Goal: Find specific page/section: Find specific page/section

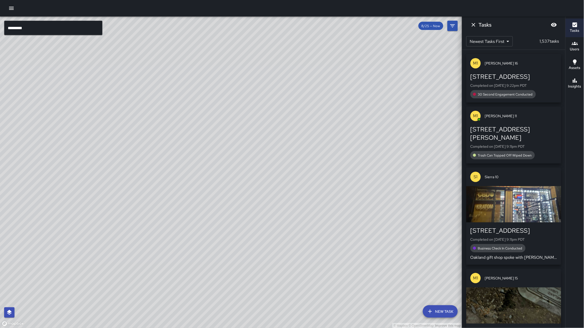
click at [62, 25] on input "*********" at bounding box center [53, 28] width 98 height 14
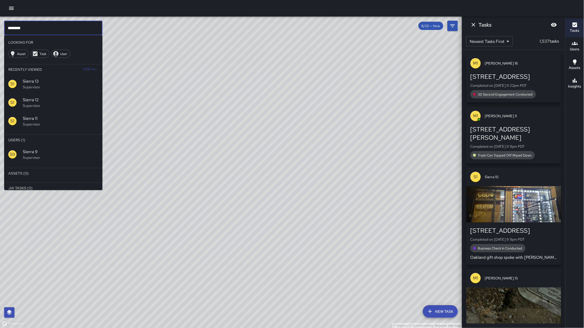
click at [82, 159] on p "Supervisor" at bounding box center [60, 157] width 75 height 5
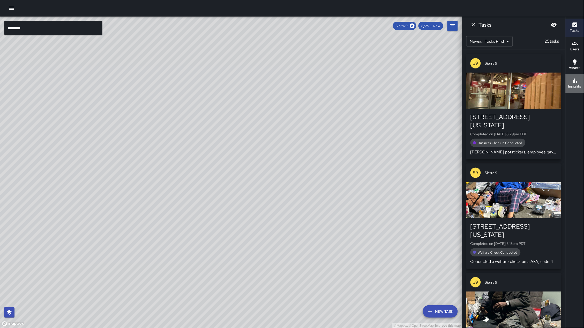
click at [573, 83] on icon "button" at bounding box center [574, 81] width 6 height 6
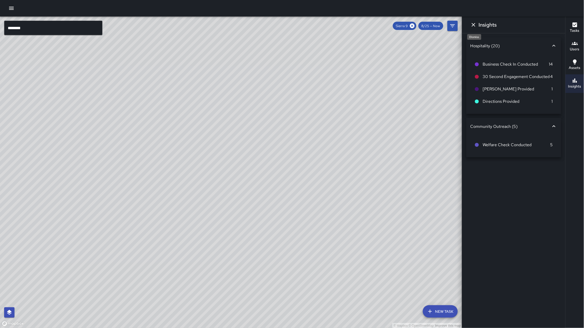
drag, startPoint x: 471, startPoint y: 24, endPoint x: 464, endPoint y: 34, distance: 12.5
click at [471, 24] on icon "Dismiss" at bounding box center [473, 25] width 6 height 6
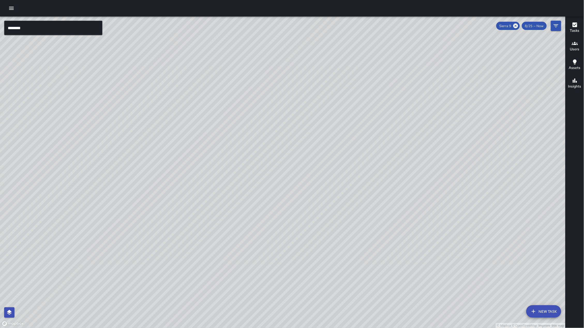
click at [443, 188] on div "© Mapbox © OpenStreetMap Improve this map" at bounding box center [282, 173] width 565 height 312
drag, startPoint x: 463, startPoint y: 238, endPoint x: 247, endPoint y: 285, distance: 220.6
click at [254, 287] on div "© Mapbox © OpenStreetMap Improve this map" at bounding box center [282, 173] width 565 height 312
drag, startPoint x: 131, startPoint y: 205, endPoint x: 181, endPoint y: 267, distance: 80.1
click at [181, 267] on div "© Mapbox © OpenStreetMap Improve this map" at bounding box center [282, 173] width 565 height 312
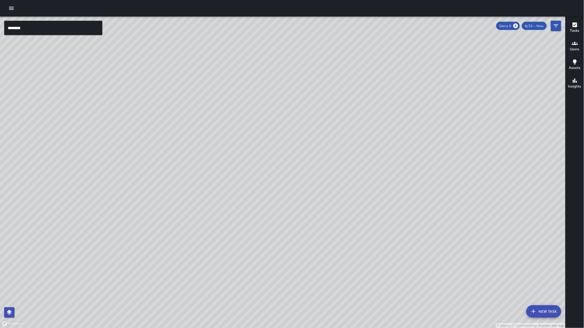
click at [32, 32] on input "********" at bounding box center [53, 28] width 98 height 14
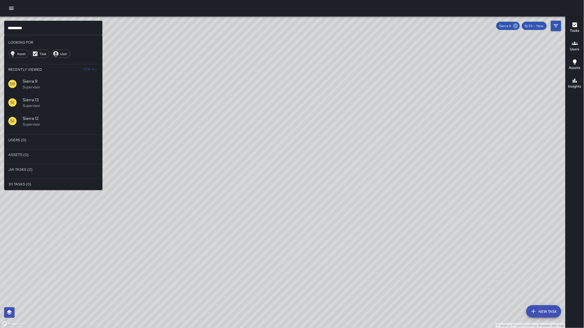
click at [514, 25] on icon at bounding box center [515, 26] width 5 height 5
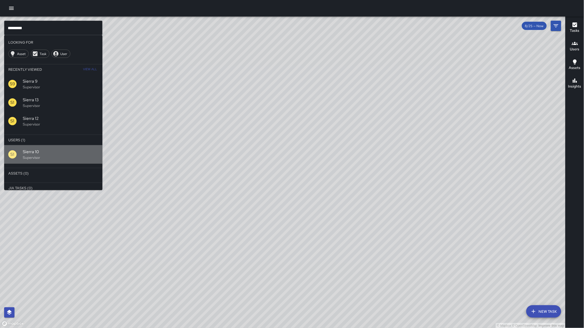
click at [66, 152] on span "Sierra 10" at bounding box center [60, 152] width 75 height 6
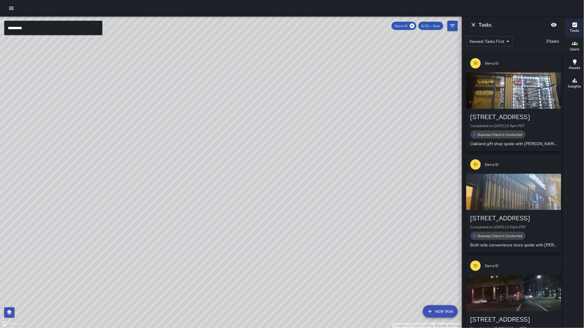
drag, startPoint x: 133, startPoint y: 234, endPoint x: 156, endPoint y: 208, distance: 35.4
click at [156, 208] on div "© Mapbox © OpenStreetMap Improve this map" at bounding box center [231, 173] width 462 height 312
drag, startPoint x: 247, startPoint y: 163, endPoint x: 228, endPoint y: 187, distance: 30.4
click at [228, 187] on div "© Mapbox © OpenStreetMap Improve this map" at bounding box center [231, 173] width 462 height 312
click at [570, 85] on h6 "Insights" at bounding box center [574, 87] width 13 height 6
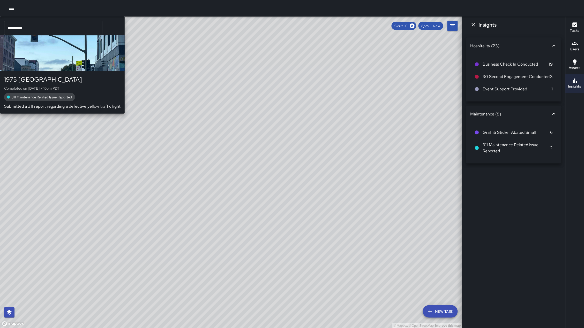
click at [135, 66] on div "© Mapbox © OpenStreetMap Improve this map S1 Sierra [STREET_ADDRESS] Completed …" at bounding box center [231, 173] width 462 height 312
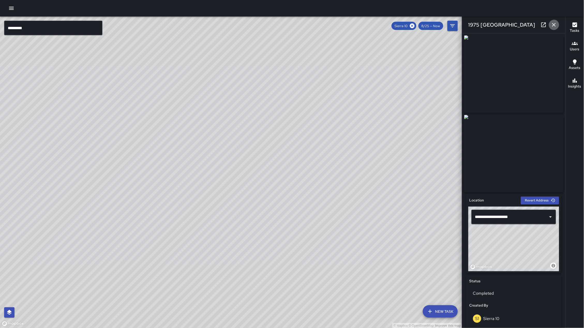
click at [555, 24] on icon "button" at bounding box center [554, 25] width 6 height 6
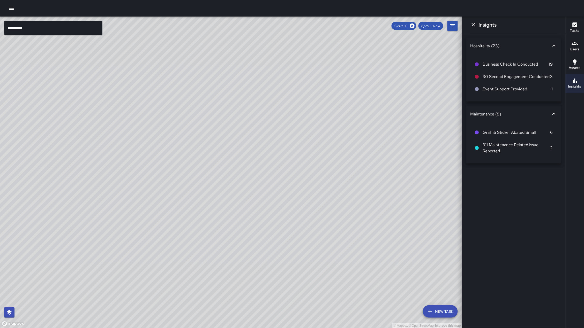
drag, startPoint x: 156, startPoint y: 149, endPoint x: 158, endPoint y: 186, distance: 37.0
click at [139, 120] on div "© Mapbox © OpenStreetMap Improve this map" at bounding box center [231, 173] width 462 height 312
click at [169, 255] on div "© Mapbox © OpenStreetMap Improve this map" at bounding box center [231, 173] width 462 height 312
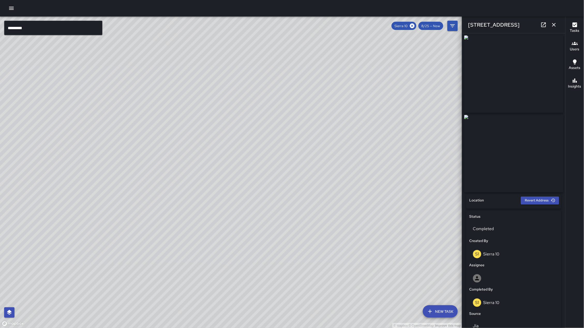
click at [169, 255] on div "© Mapbox © OpenStreetMap Improve this map S1 Sierra [GEOGRAPHIC_DATA][STREET_AD…" at bounding box center [231, 173] width 462 height 312
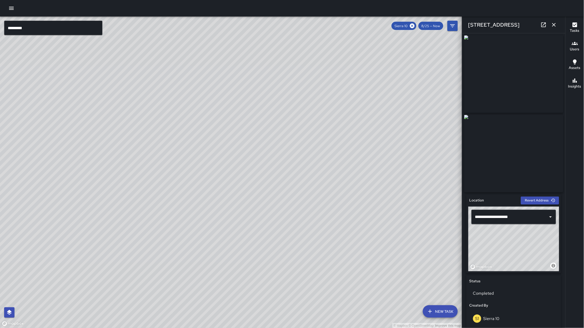
click at [556, 23] on icon "button" at bounding box center [554, 25] width 6 height 6
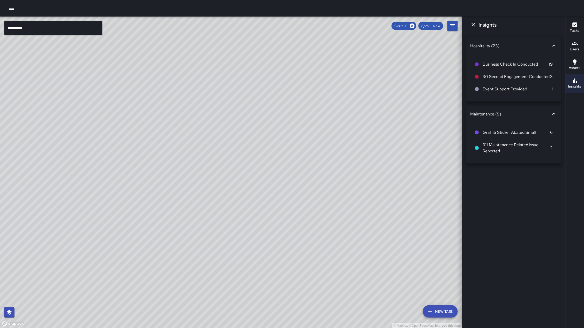
drag, startPoint x: 297, startPoint y: 169, endPoint x: 247, endPoint y: 150, distance: 52.8
click at [247, 150] on div "© Mapbox © OpenStreetMap Improve this map S1 Sierra 10 Supervisor Tasks 31 / 31…" at bounding box center [231, 173] width 462 height 312
drag, startPoint x: 243, startPoint y: 204, endPoint x: 340, endPoint y: 206, distance: 97.7
click at [340, 206] on div "© Mapbox © OpenStreetMap Improve this map" at bounding box center [231, 173] width 462 height 312
drag, startPoint x: 284, startPoint y: 187, endPoint x: 279, endPoint y: 188, distance: 5.3
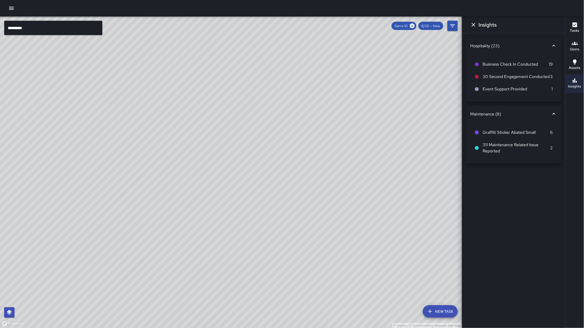
click at [279, 188] on div "© Mapbox © OpenStreetMap Improve this map S1 Sierra 10 Supervisor Tasks 31 / 31…" at bounding box center [231, 173] width 462 height 312
click at [411, 24] on icon at bounding box center [412, 26] width 5 height 5
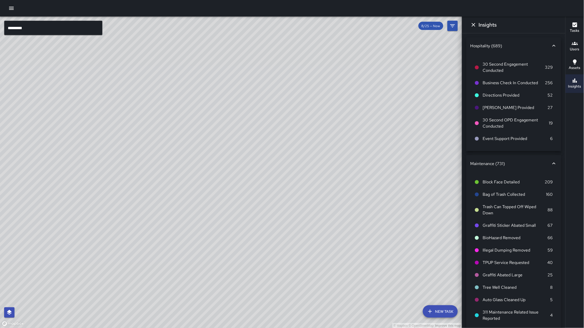
scroll to position [0, 0]
drag, startPoint x: 176, startPoint y: 117, endPoint x: 185, endPoint y: 102, distance: 16.9
click at [185, 102] on div "© Mapbox © OpenStreetMap Improve this map" at bounding box center [231, 173] width 462 height 312
drag, startPoint x: 201, startPoint y: 248, endPoint x: 234, endPoint y: 208, distance: 51.4
click at [234, 208] on div "© Mapbox © OpenStreetMap Improve this map" at bounding box center [231, 173] width 462 height 312
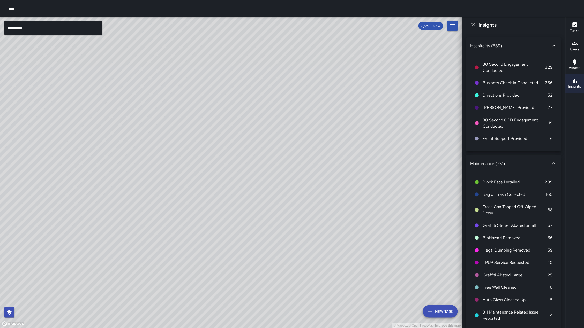
drag, startPoint x: 219, startPoint y: 186, endPoint x: 189, endPoint y: 250, distance: 71.3
click at [189, 250] on div "© Mapbox © OpenStreetMap Improve this map" at bounding box center [231, 173] width 462 height 312
drag, startPoint x: 194, startPoint y: 221, endPoint x: 155, endPoint y: 271, distance: 62.9
click at [155, 272] on div "© Mapbox © OpenStreetMap Improve this map" at bounding box center [231, 173] width 462 height 312
drag, startPoint x: 150, startPoint y: 167, endPoint x: 149, endPoint y: 215, distance: 47.1
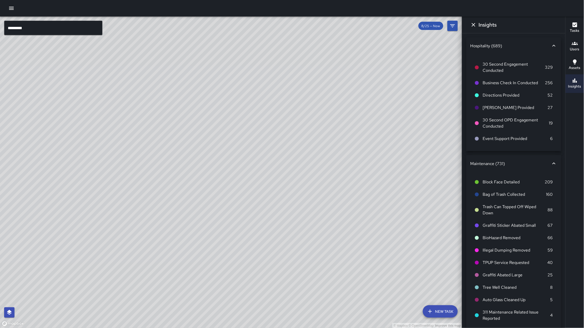
click at [149, 215] on div "© Mapbox © OpenStreetMap Improve this map" at bounding box center [231, 173] width 462 height 312
drag, startPoint x: 240, startPoint y: 169, endPoint x: 267, endPoint y: 86, distance: 87.1
click at [268, 86] on div "© Mapbox © OpenStreetMap Improve this map" at bounding box center [231, 173] width 462 height 312
drag, startPoint x: 219, startPoint y: 179, endPoint x: 172, endPoint y: 237, distance: 74.9
click at [172, 237] on div "© Mapbox © OpenStreetMap Improve this map" at bounding box center [231, 173] width 462 height 312
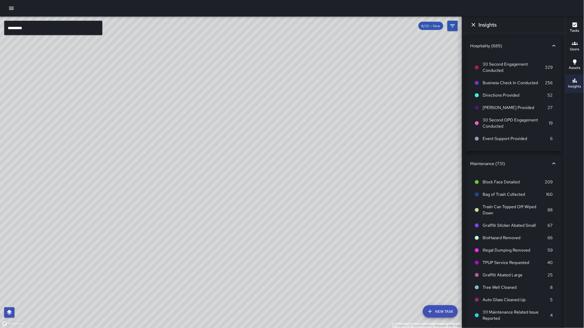
drag, startPoint x: 263, startPoint y: 192, endPoint x: 244, endPoint y: 182, distance: 22.0
click at [244, 182] on div "© Mapbox © OpenStreetMap Improve this map" at bounding box center [231, 173] width 462 height 312
drag, startPoint x: 262, startPoint y: 260, endPoint x: 330, endPoint y: 206, distance: 86.6
click at [330, 206] on div "© Mapbox © OpenStreetMap Improve this map" at bounding box center [231, 173] width 462 height 312
drag, startPoint x: 128, startPoint y: 182, endPoint x: 182, endPoint y: 178, distance: 54.4
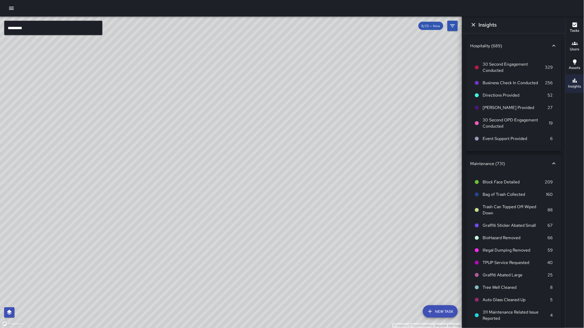
click at [183, 178] on div "© Mapbox © OpenStreetMap Improve this map" at bounding box center [231, 173] width 462 height 312
drag, startPoint x: 230, startPoint y: 250, endPoint x: 218, endPoint y: 233, distance: 20.6
click at [231, 207] on div "© Mapbox © OpenStreetMap Improve this map" at bounding box center [231, 173] width 462 height 312
drag, startPoint x: 287, startPoint y: 253, endPoint x: 311, endPoint y: 205, distance: 53.4
click at [311, 205] on div "© Mapbox © OpenStreetMap Improve this map" at bounding box center [231, 173] width 462 height 312
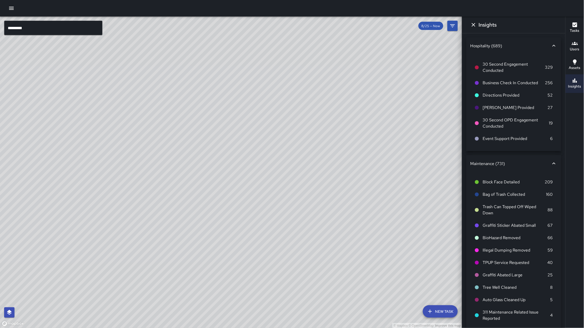
drag, startPoint x: 230, startPoint y: 268, endPoint x: 247, endPoint y: 197, distance: 72.5
click at [247, 197] on div "© Mapbox © OpenStreetMap Improve this map" at bounding box center [231, 173] width 462 height 312
drag, startPoint x: 89, startPoint y: 311, endPoint x: 151, endPoint y: 278, distance: 70.4
click at [151, 278] on div "© Mapbox © OpenStreetMap Improve this map" at bounding box center [231, 173] width 462 height 312
drag, startPoint x: 186, startPoint y: 295, endPoint x: 156, endPoint y: 328, distance: 45.0
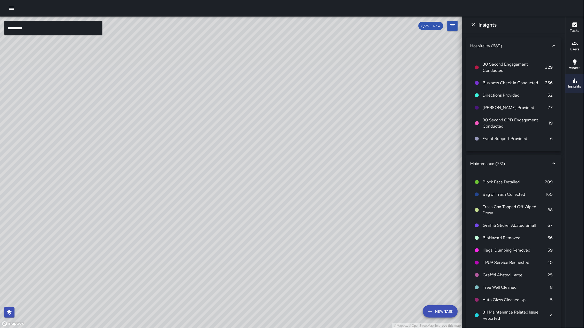
click at [156, 328] on div "© Mapbox © OpenStreetMap Improve this map" at bounding box center [231, 173] width 462 height 312
drag, startPoint x: 316, startPoint y: 174, endPoint x: 196, endPoint y: 224, distance: 130.3
click at [196, 224] on div "© Mapbox © OpenStreetMap Improve this map" at bounding box center [231, 173] width 462 height 312
drag, startPoint x: 290, startPoint y: 163, endPoint x: 197, endPoint y: 228, distance: 113.6
click at [190, 232] on div "© Mapbox © OpenStreetMap Improve this map" at bounding box center [231, 173] width 462 height 312
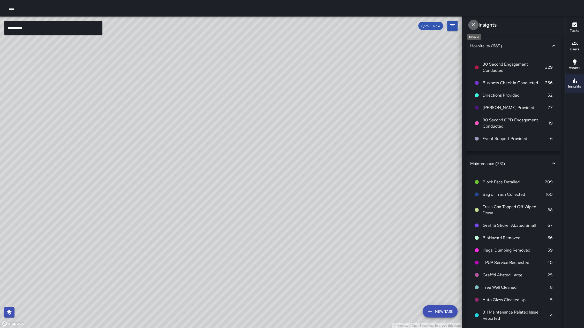
click at [476, 25] on icon "Dismiss" at bounding box center [473, 25] width 6 height 6
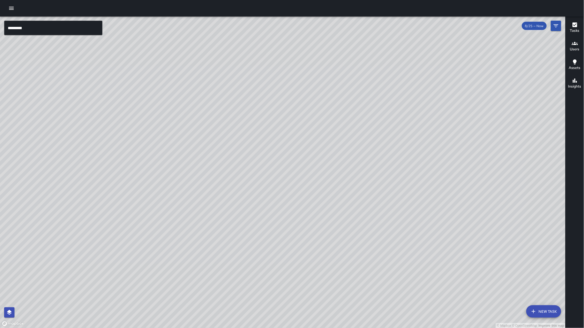
drag, startPoint x: 387, startPoint y: 111, endPoint x: 342, endPoint y: 144, distance: 56.4
click at [342, 144] on div "© Mapbox © OpenStreetMap Improve this map" at bounding box center [282, 173] width 565 height 312
drag, startPoint x: 205, startPoint y: 256, endPoint x: 241, endPoint y: 190, distance: 74.7
click at [241, 190] on div "© Mapbox © OpenStreetMap Improve this map" at bounding box center [282, 173] width 565 height 312
drag, startPoint x: 265, startPoint y: 209, endPoint x: 214, endPoint y: 239, distance: 59.0
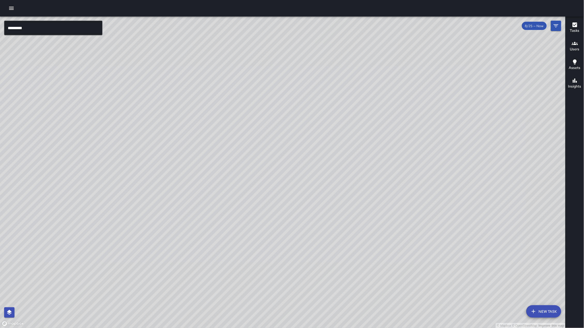
click at [215, 239] on div "© Mapbox © OpenStreetMap Improve this map" at bounding box center [282, 173] width 565 height 312
click at [48, 35] on div "© Mapbox © OpenStreetMap Improve this map" at bounding box center [282, 173] width 565 height 312
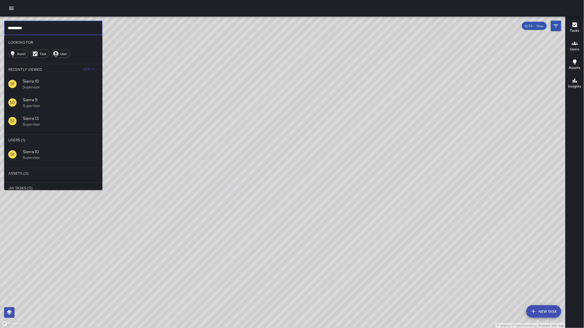
click at [49, 30] on input "*********" at bounding box center [53, 28] width 98 height 14
type input "*********"
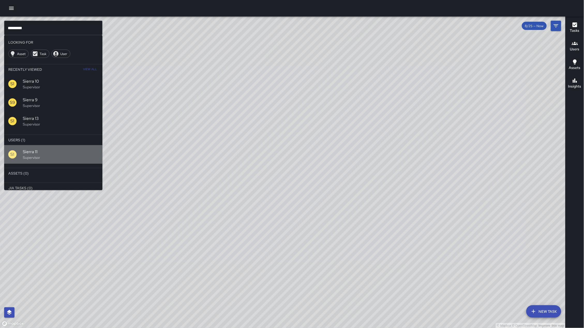
click at [23, 155] on p "Supervisor" at bounding box center [60, 157] width 75 height 5
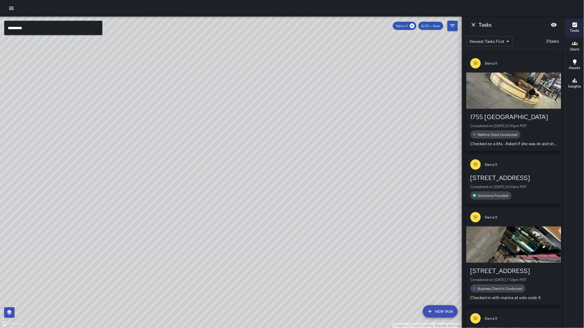
click at [583, 87] on button "Insights" at bounding box center [574, 83] width 18 height 19
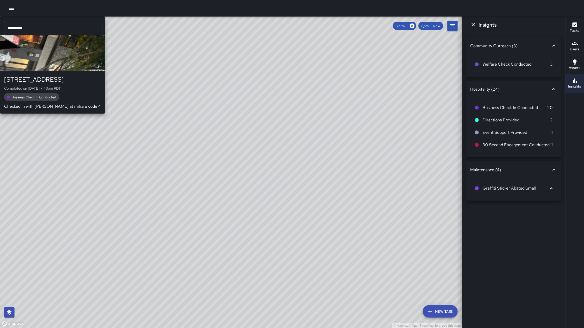
drag, startPoint x: 225, startPoint y: 200, endPoint x: 196, endPoint y: 168, distance: 43.0
click at [196, 168] on div "© Mapbox © OpenStreetMap Improve this map S1 Sierra [STREET_ADDRESS] Completed …" at bounding box center [231, 173] width 462 height 312
drag, startPoint x: 267, startPoint y: 138, endPoint x: 263, endPoint y: 123, distance: 16.2
click at [263, 123] on div "© Mapbox © OpenStreetMap Improve this map S1 Sierra [STREET_ADDRESS] Completed …" at bounding box center [231, 173] width 462 height 312
drag, startPoint x: 254, startPoint y: 182, endPoint x: 256, endPoint y: 166, distance: 15.6
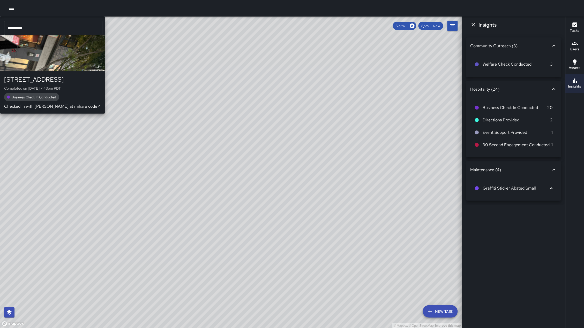
click at [256, 166] on div "© Mapbox © OpenStreetMap Improve this map S1 Sierra [STREET_ADDRESS] Completed …" at bounding box center [231, 173] width 462 height 312
click at [583, 27] on button "Tasks" at bounding box center [574, 28] width 18 height 19
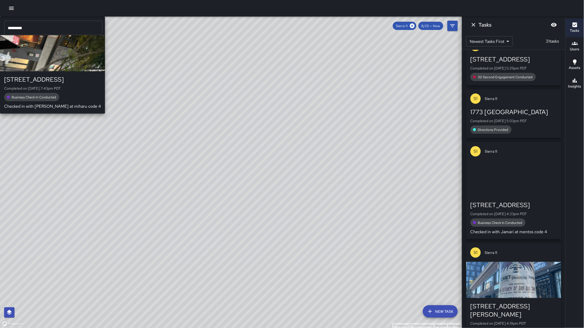
scroll to position [771, 0]
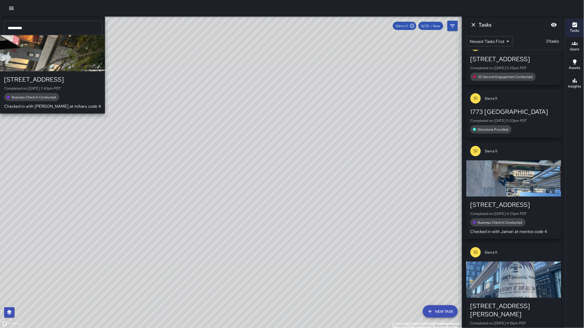
click at [412, 25] on icon at bounding box center [412, 26] width 5 height 5
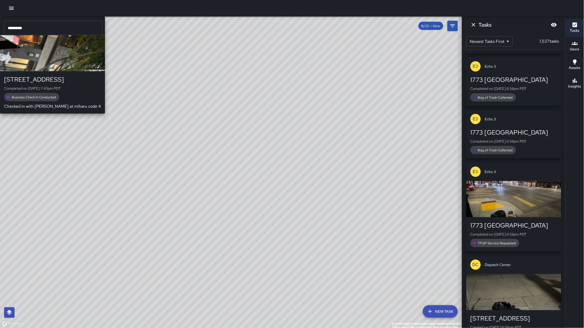
click at [279, 128] on div "© Mapbox © OpenStreetMap Improve this map S1 Sierra [STREET_ADDRESS] Completed …" at bounding box center [231, 173] width 462 height 312
drag, startPoint x: 282, startPoint y: 127, endPoint x: 336, endPoint y: 125, distance: 53.8
click at [336, 125] on div "© Mapbox © OpenStreetMap Improve this map S1 Sierra [STREET_ADDRESS] Completed …" at bounding box center [231, 173] width 462 height 312
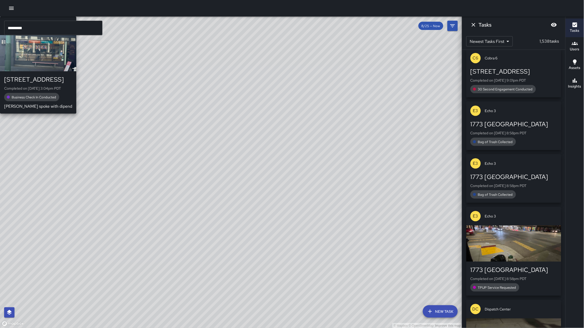
scroll to position [724, 0]
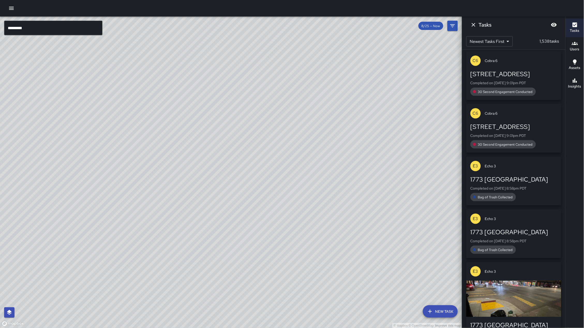
click at [578, 78] on icon "button" at bounding box center [574, 81] width 6 height 6
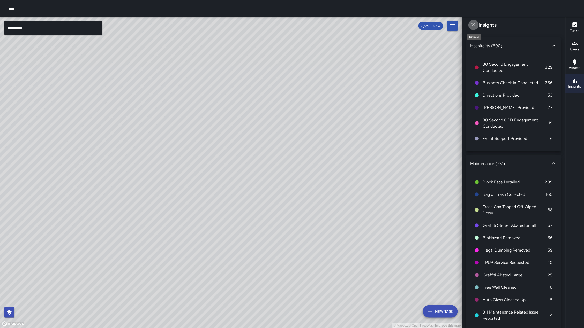
click at [474, 24] on icon "Dismiss" at bounding box center [473, 25] width 6 height 6
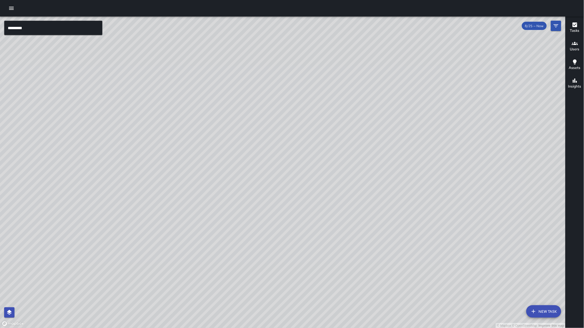
drag, startPoint x: 372, startPoint y: 96, endPoint x: 336, endPoint y: 128, distance: 48.3
click at [336, 128] on div "© Mapbox © OpenStreetMap Improve this map" at bounding box center [282, 173] width 565 height 312
drag, startPoint x: 339, startPoint y: 133, endPoint x: 335, endPoint y: 136, distance: 5.5
click at [335, 136] on div "© Mapbox © OpenStreetMap Improve this map S2 [GEOGRAPHIC_DATA][STREET_ADDRESS] …" at bounding box center [282, 173] width 565 height 312
drag, startPoint x: 317, startPoint y: 180, endPoint x: 311, endPoint y: 173, distance: 8.8
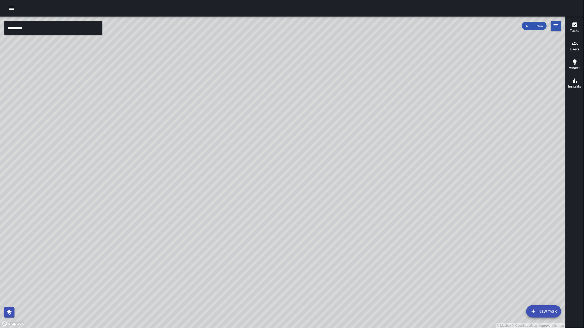
click at [311, 173] on div "© Mapbox © OpenStreetMap Improve this map" at bounding box center [282, 173] width 565 height 312
drag, startPoint x: 311, startPoint y: 173, endPoint x: 331, endPoint y: 129, distance: 48.1
click at [311, 139] on div "© Mapbox © OpenStreetMap Improve this map" at bounding box center [282, 173] width 565 height 312
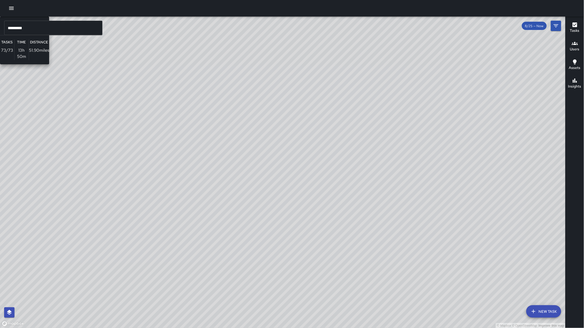
click at [479, 126] on div "© Mapbox © OpenStreetMap Improve this map E6 Echo 6 Supervisor Tasks 73 / 73 Ti…" at bounding box center [282, 173] width 565 height 312
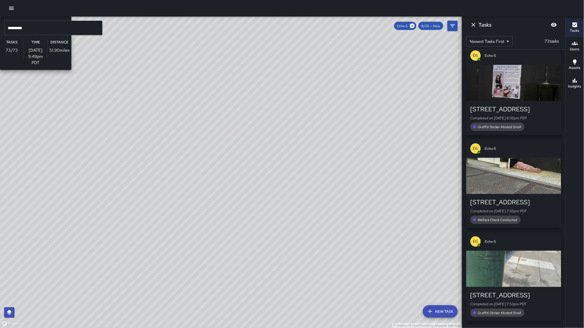
drag, startPoint x: 443, startPoint y: 119, endPoint x: 345, endPoint y: 126, distance: 98.0
click at [345, 126] on div "© Mapbox © OpenStreetMap Improve this map E6 Echo 6 Supervisor Tasks 73 / 73 Ti…" at bounding box center [231, 173] width 462 height 312
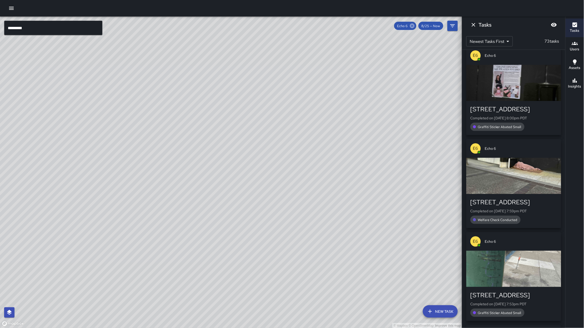
click at [410, 25] on icon at bounding box center [412, 26] width 5 height 5
